Goal: Ask a question: Seek information or help from site administrators or community

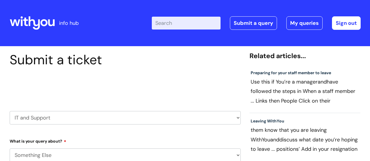
select select "Something Else"
select select "My problem is not listed"
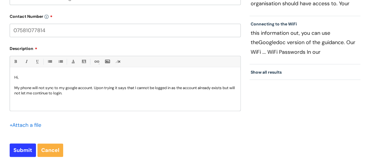
scroll to position [258, 0]
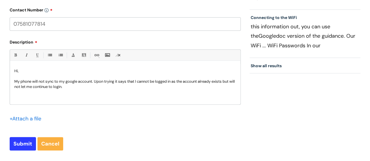
type input "07581077814"
click at [101, 82] on p "My phone will not sync to my google account. Upon trying it says that I cannot …" at bounding box center [125, 84] width 222 height 11
click at [85, 87] on p "My phone will not sync to my google account. When I am trying it says that I ca…" at bounding box center [125, 84] width 222 height 11
click at [24, 144] on input "Submit" at bounding box center [23, 143] width 26 height 13
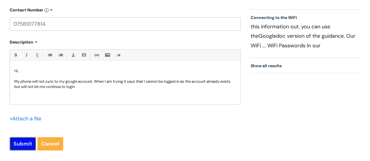
type input "Please Wait..."
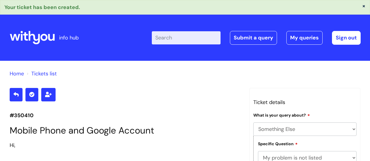
select select "Something Else"
select select "My problem is not listed"
